Goal: Find contact information: Find contact information

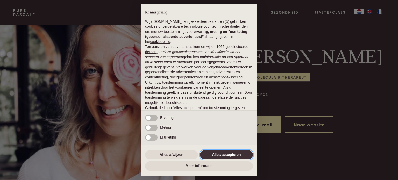
click at [221, 154] on button "Alles accepteren" at bounding box center [226, 154] width 53 height 9
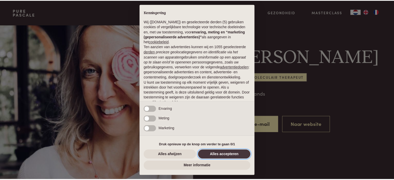
scroll to position [28, 0]
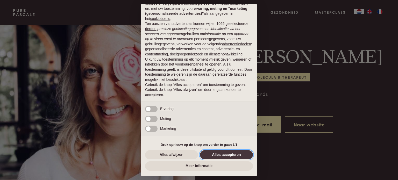
click at [221, 154] on button "Alles accepteren" at bounding box center [226, 154] width 53 height 9
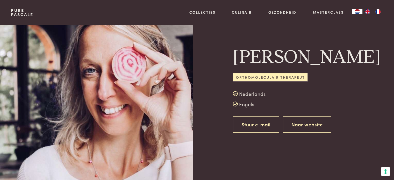
click at [259, 121] on link "Stuur e-mail" at bounding box center [256, 124] width 46 height 16
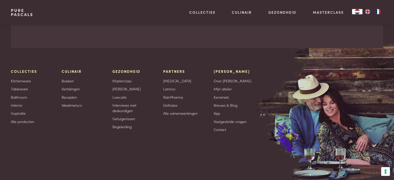
scroll to position [713, 0]
click at [121, 127] on link "Begeleiding" at bounding box center [121, 126] width 19 height 5
